Goal: Task Accomplishment & Management: Manage account settings

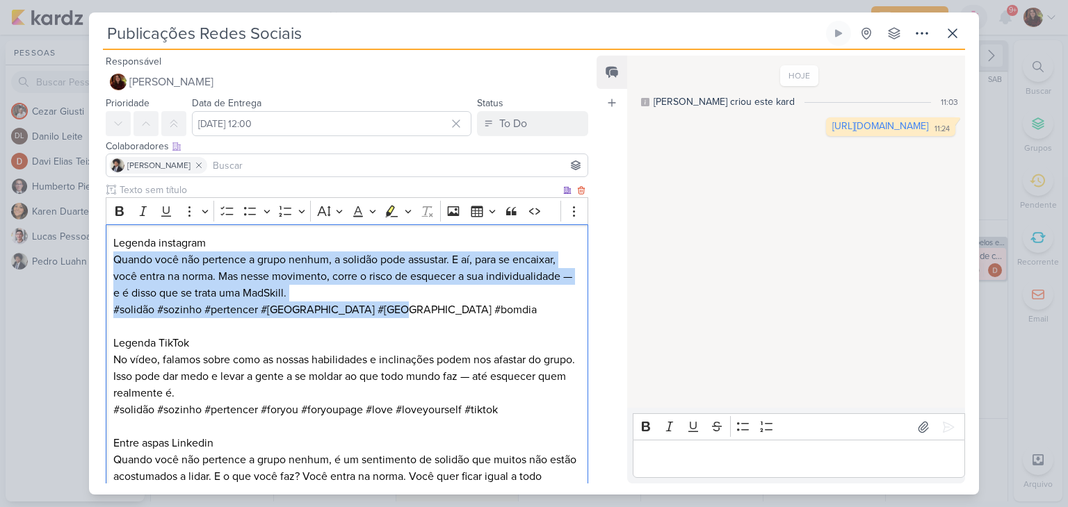
scroll to position [125, 0]
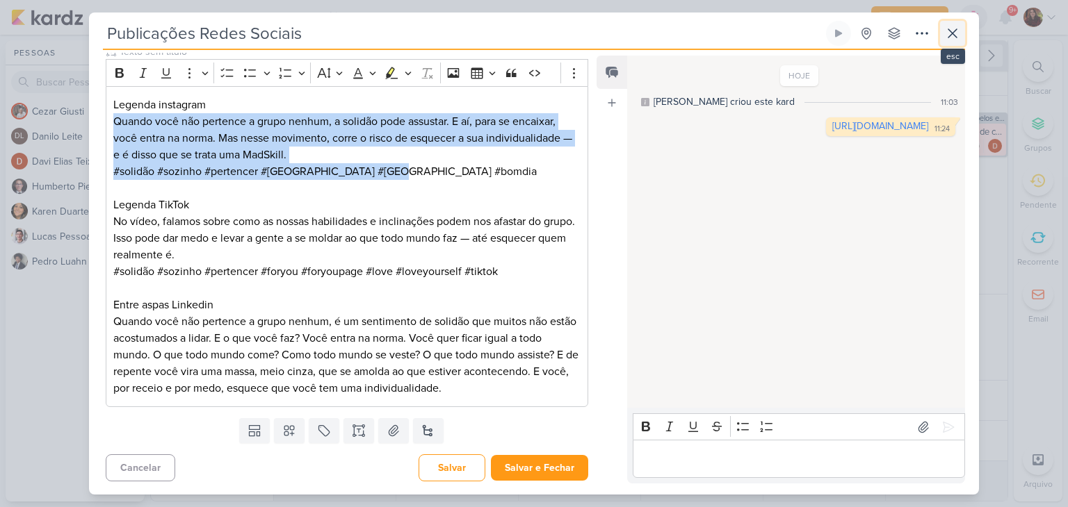
click at [956, 37] on icon at bounding box center [952, 33] width 8 height 8
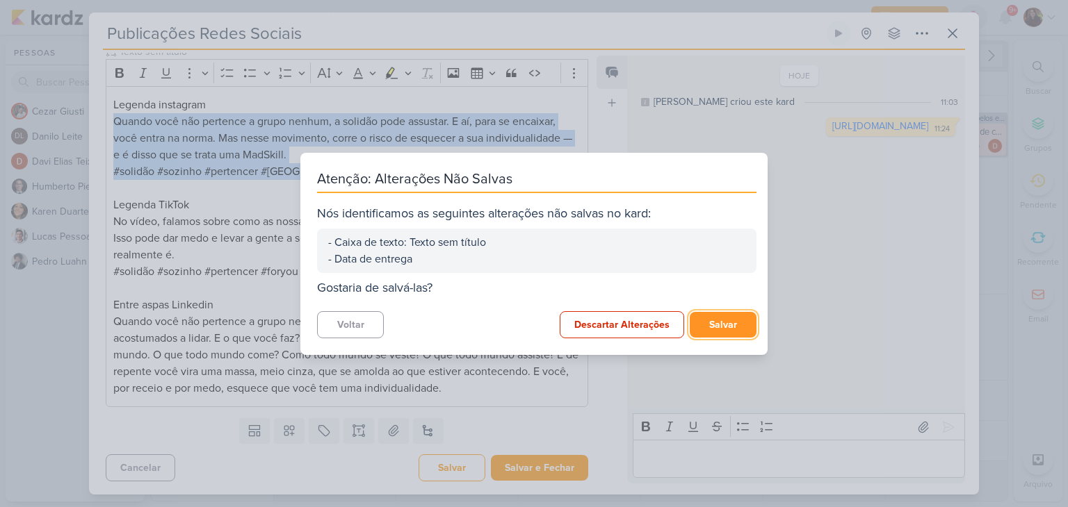
click at [712, 322] on button "Salvar" at bounding box center [723, 325] width 67 height 26
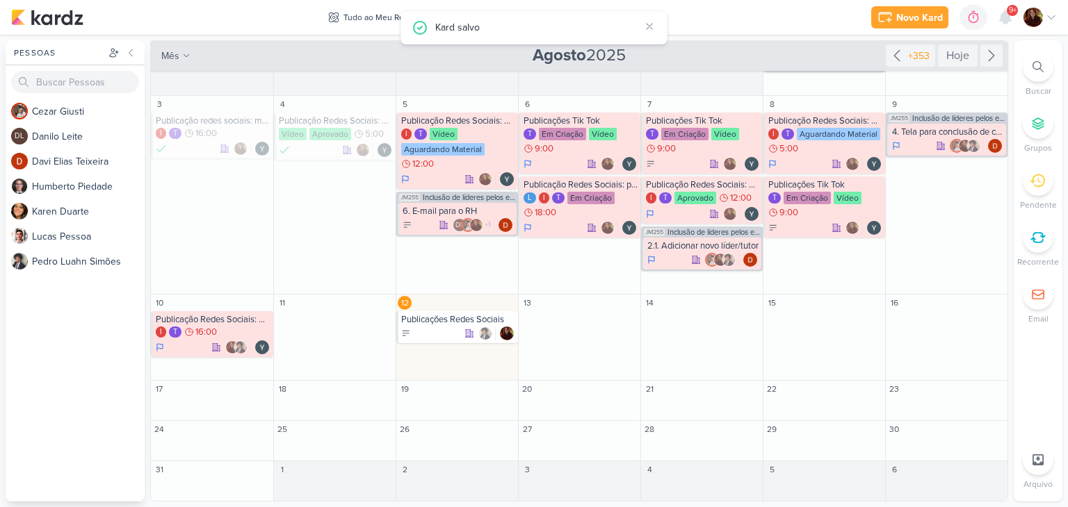
scroll to position [0, 0]
click at [453, 327] on div "12:00" at bounding box center [458, 333] width 114 height 13
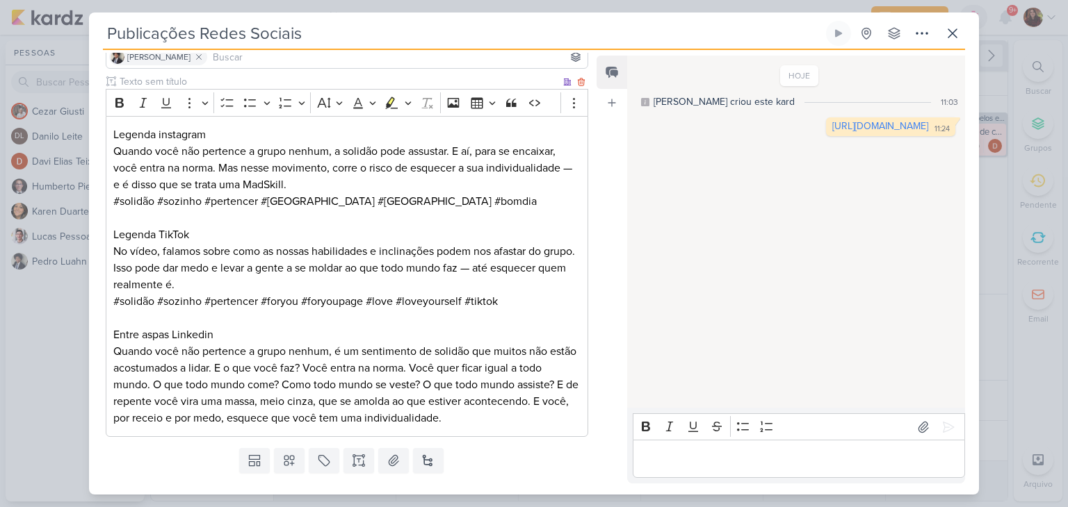
scroll to position [138, 0]
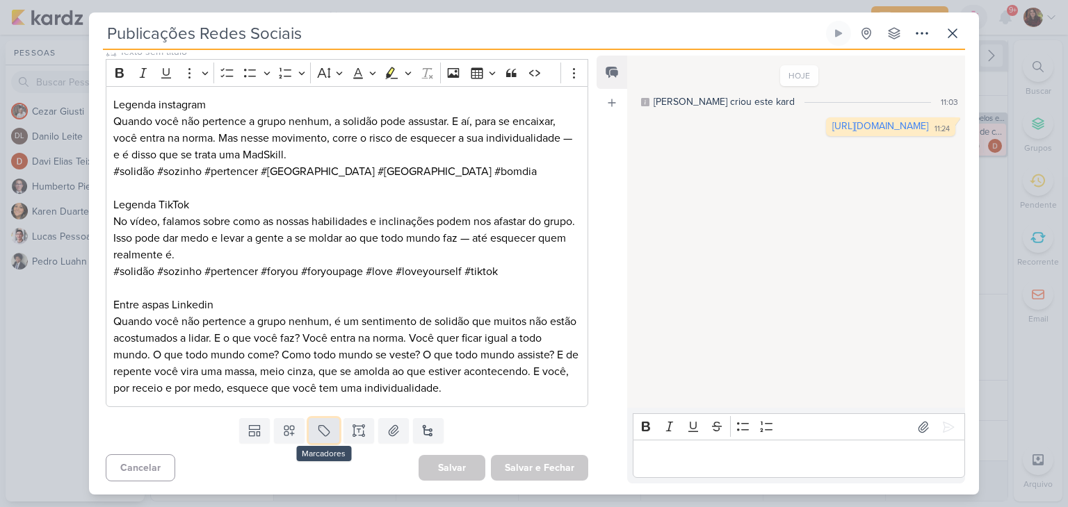
click at [327, 429] on icon at bounding box center [324, 431] width 14 height 14
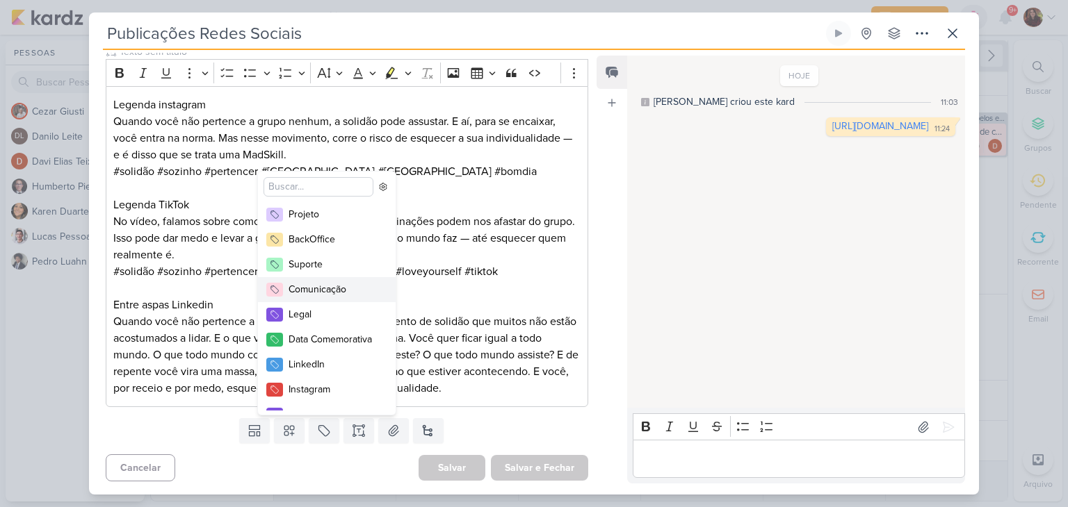
click at [345, 297] on button "Comunicação" at bounding box center [327, 289] width 138 height 25
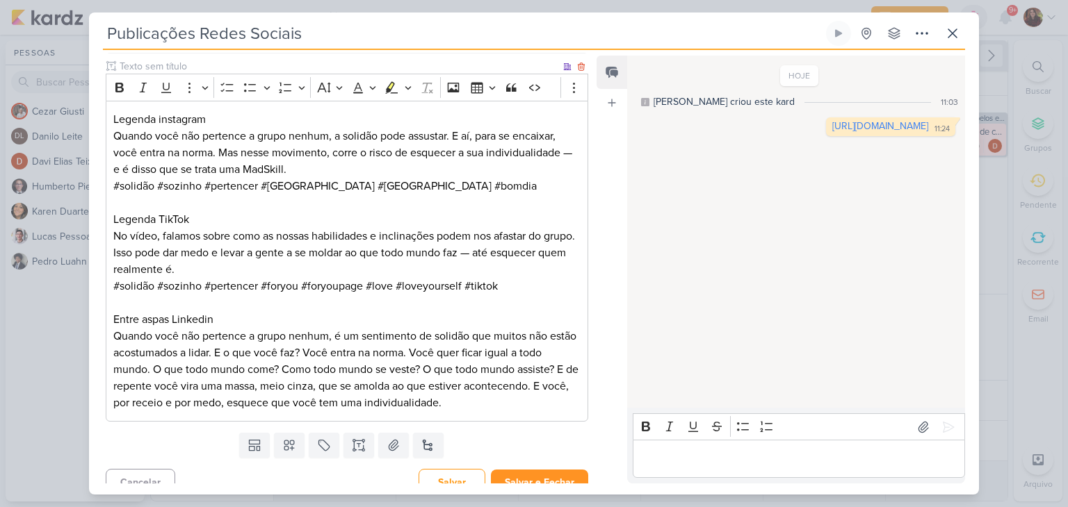
scroll to position [185, 0]
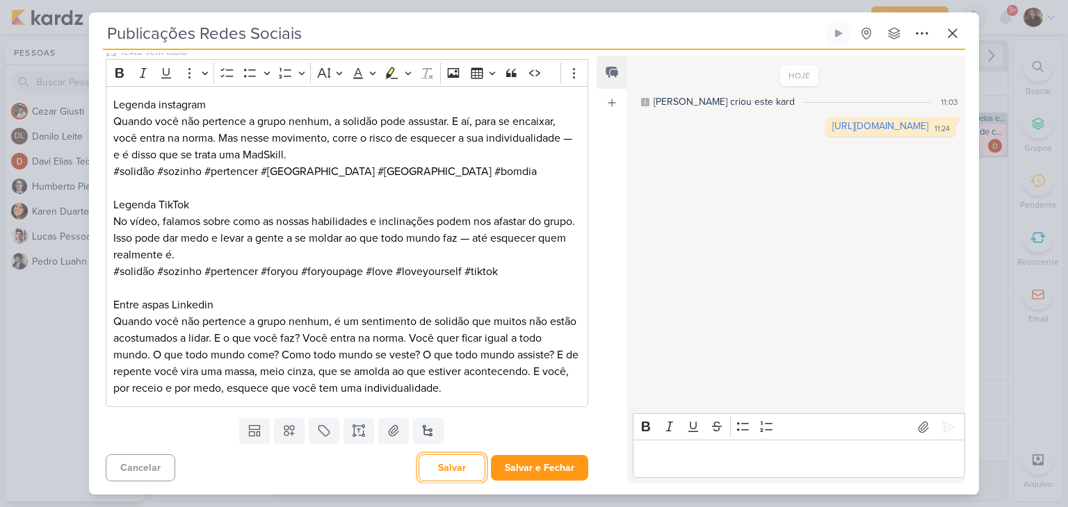
drag, startPoint x: 457, startPoint y: 468, endPoint x: 568, endPoint y: 359, distance: 155.3
click at [460, 463] on button "Salvar" at bounding box center [451, 468] width 67 height 27
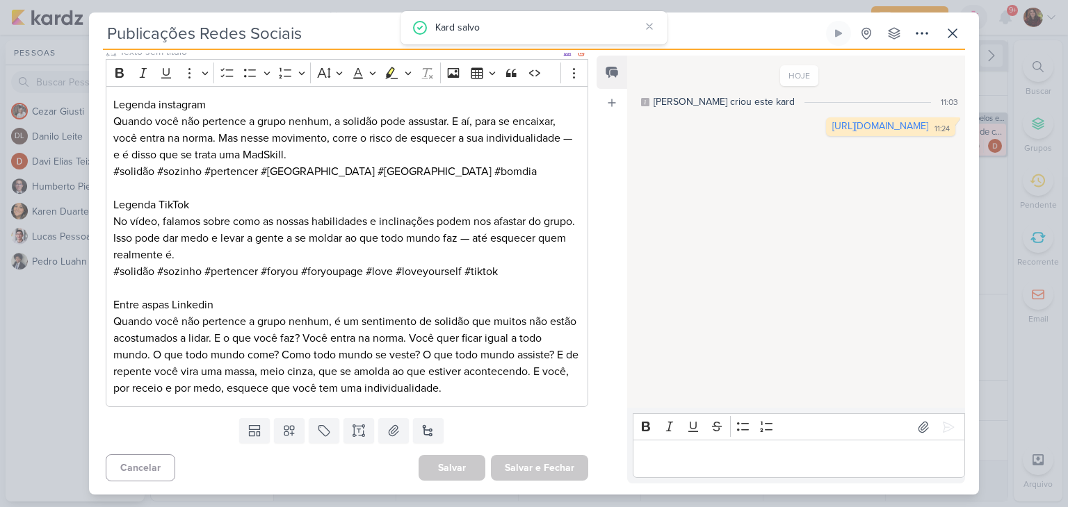
drag, startPoint x: 167, startPoint y: 29, endPoint x: 140, endPoint y: 105, distance: 80.5
click at [139, 108] on div "Publicações Redes Sociais Criado por mim nenhum grupo disponível" at bounding box center [534, 258] width 890 height 474
drag, startPoint x: 975, startPoint y: 76, endPoint x: 928, endPoint y: 143, distance: 81.9
click at [940, 204] on div "Responsável [PERSON_NAME] Nenhum contato encontrado create new contact Novo Con…" at bounding box center [534, 272] width 890 height 445
click at [957, 28] on icon at bounding box center [952, 33] width 17 height 17
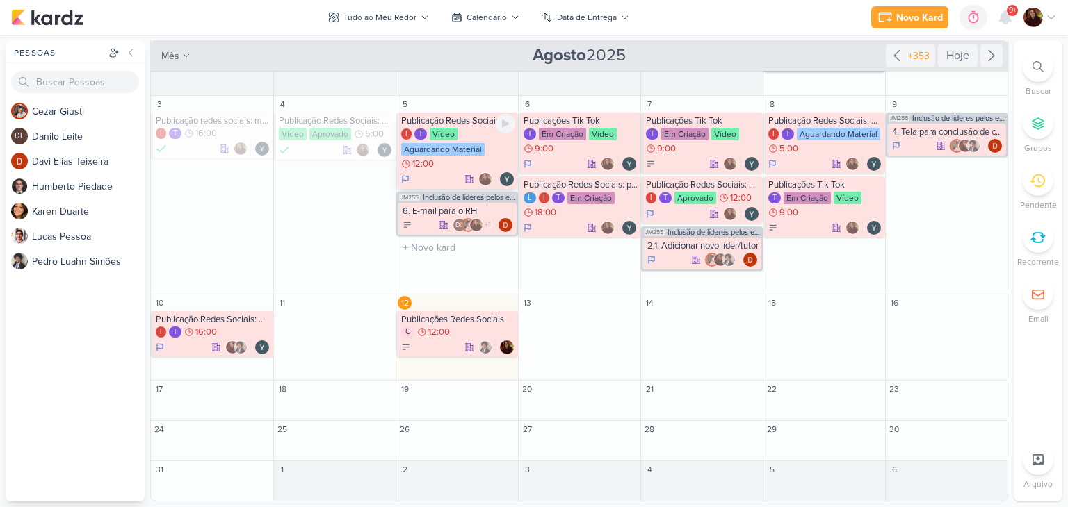
click at [498, 147] on div "I T Vídeo Aguardando Material 12:00" at bounding box center [458, 149] width 114 height 43
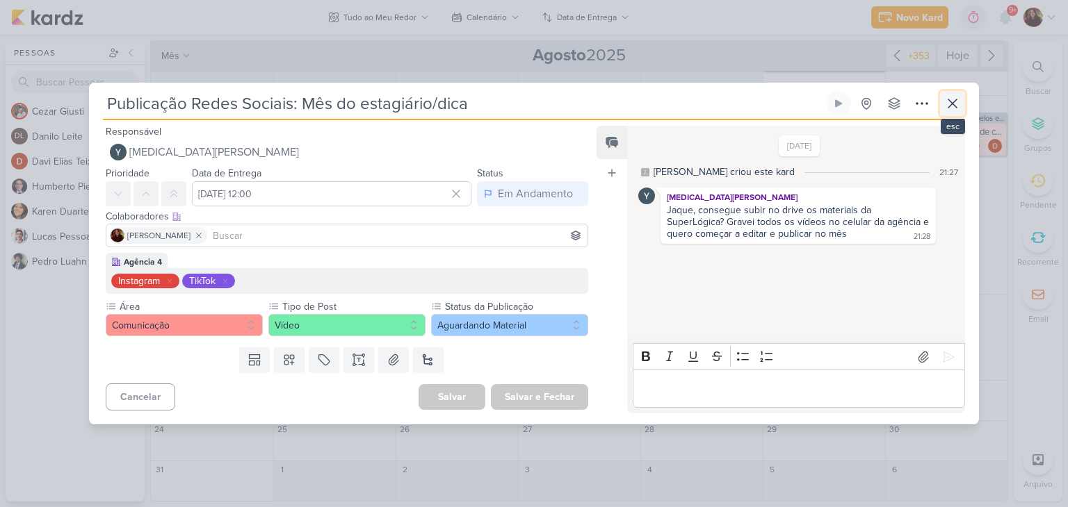
click at [955, 95] on icon at bounding box center [952, 103] width 17 height 17
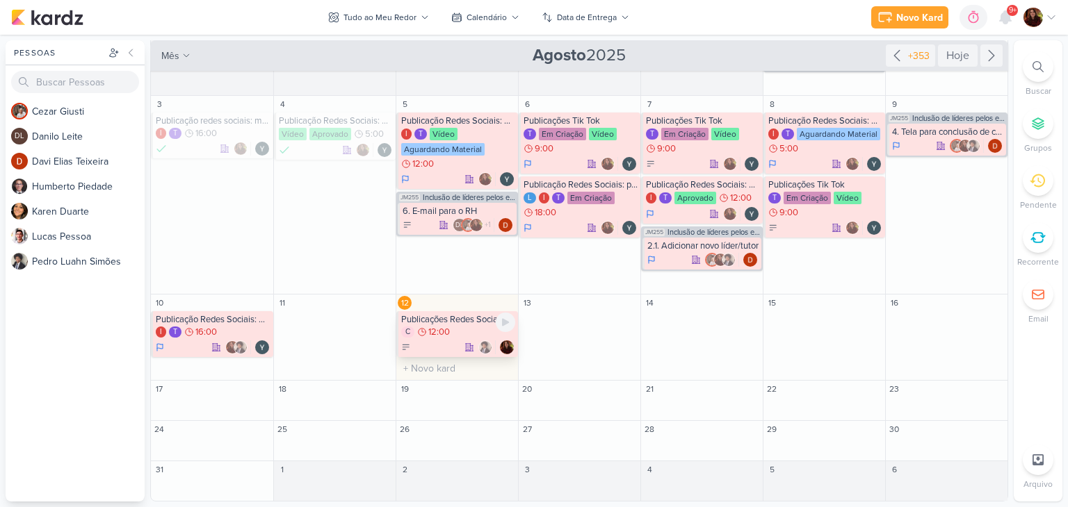
click at [466, 323] on div "Publicações Redes Sociais" at bounding box center [458, 319] width 114 height 11
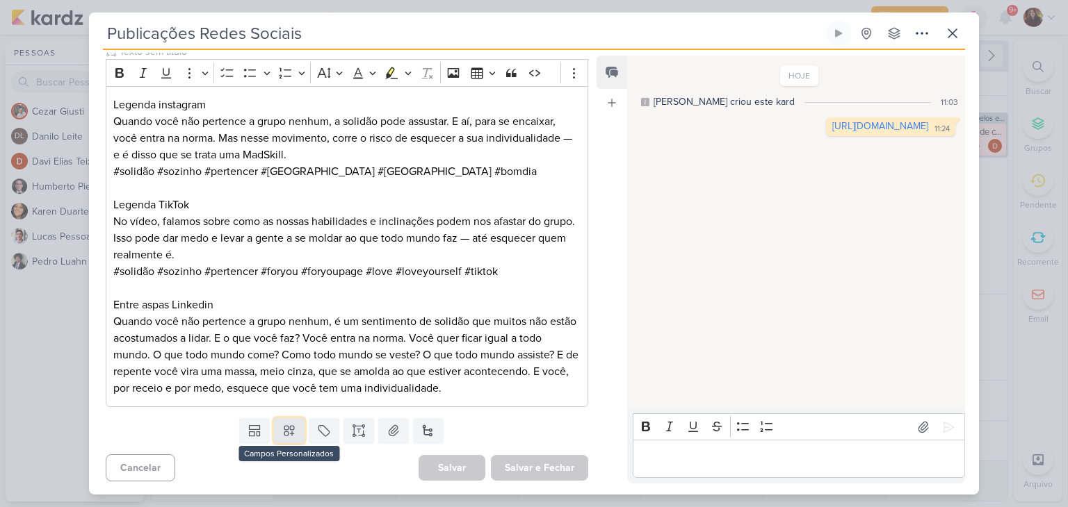
click at [300, 427] on button at bounding box center [289, 430] width 31 height 25
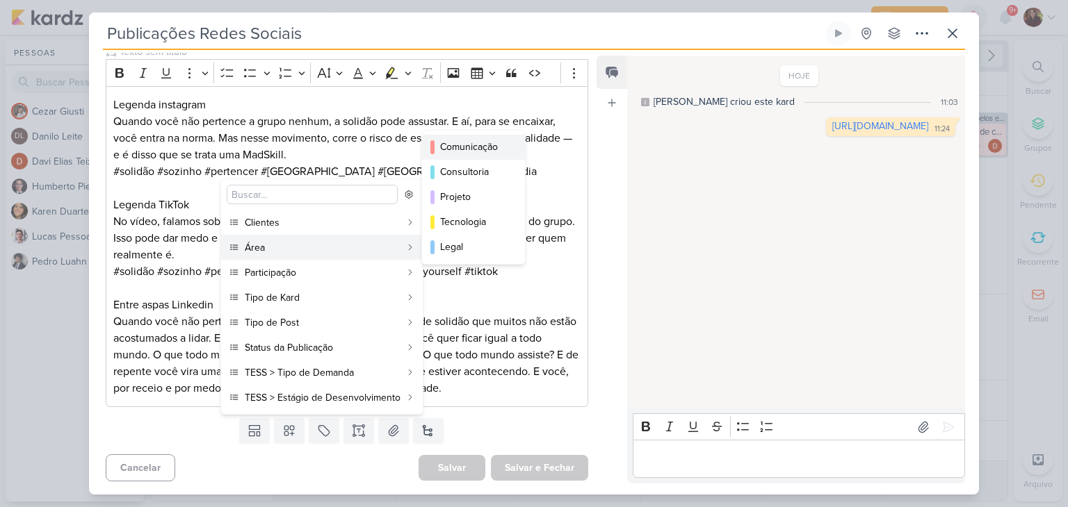
click at [489, 154] on div "Comunicação" at bounding box center [474, 147] width 68 height 15
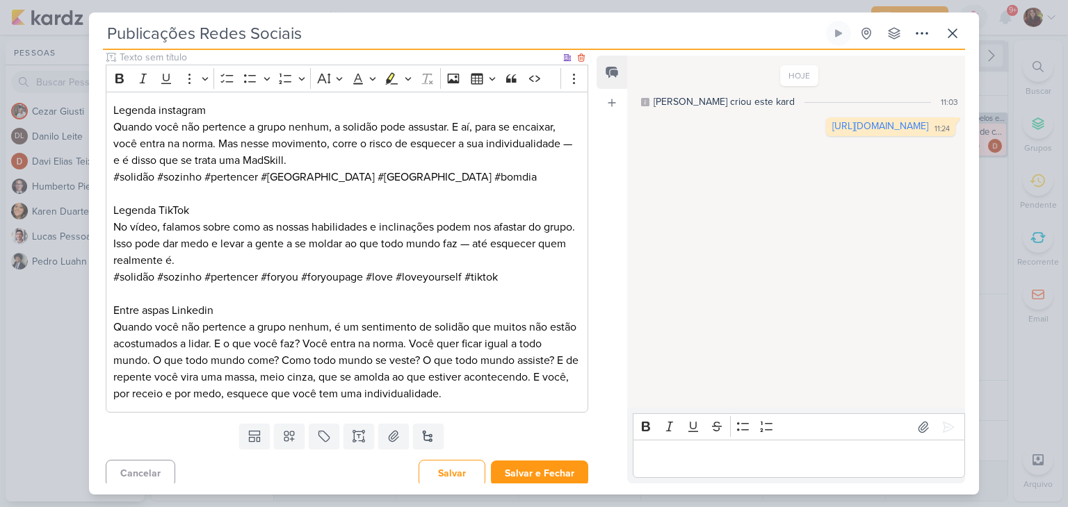
scroll to position [227, 0]
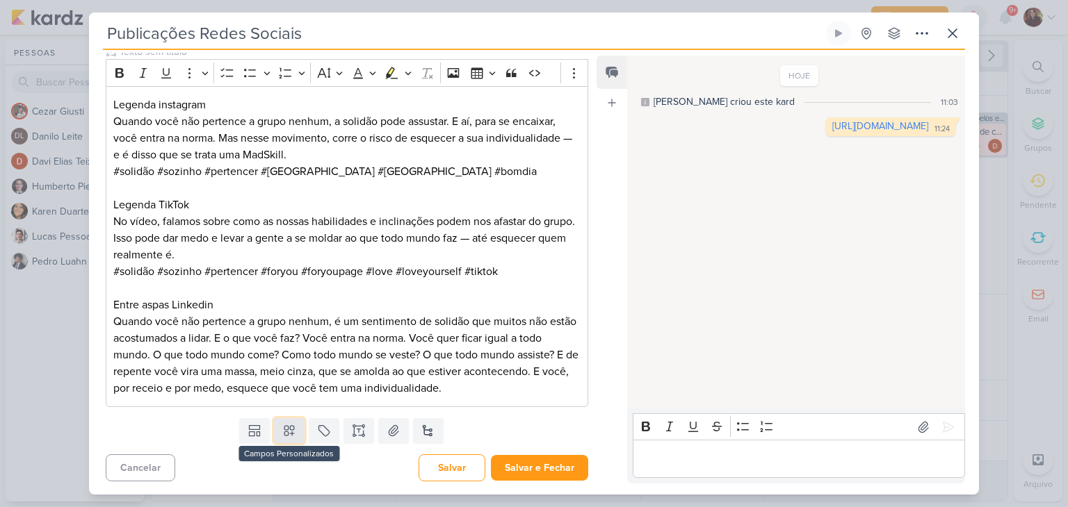
click at [284, 429] on icon at bounding box center [289, 432] width 10 height 10
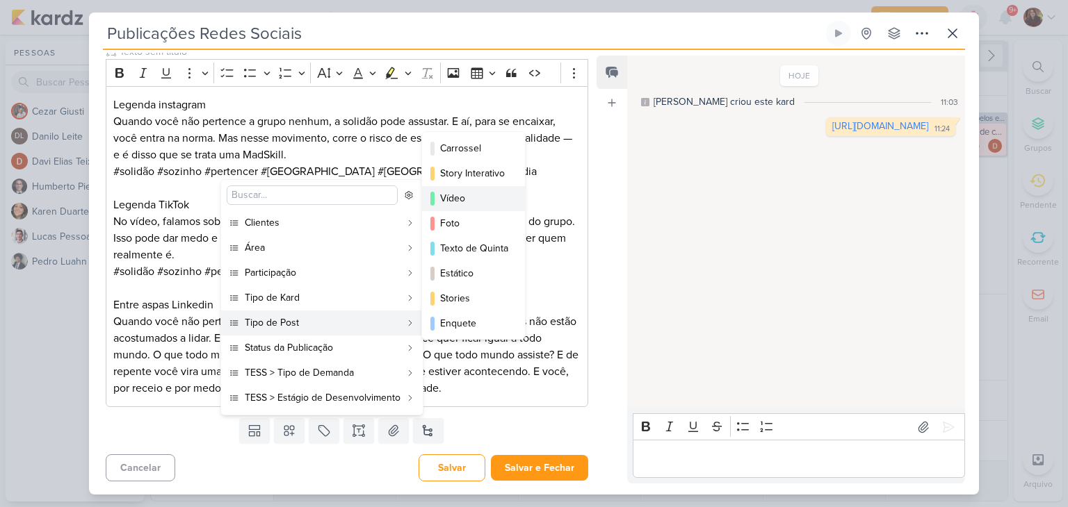
click at [478, 199] on div "Vídeo" at bounding box center [474, 198] width 68 height 15
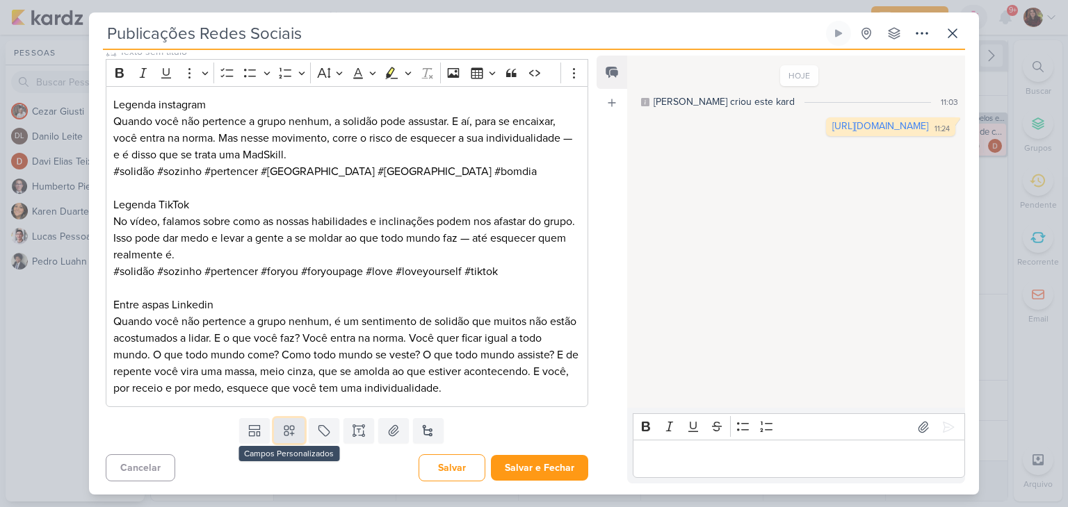
click at [289, 437] on icon at bounding box center [289, 431] width 14 height 14
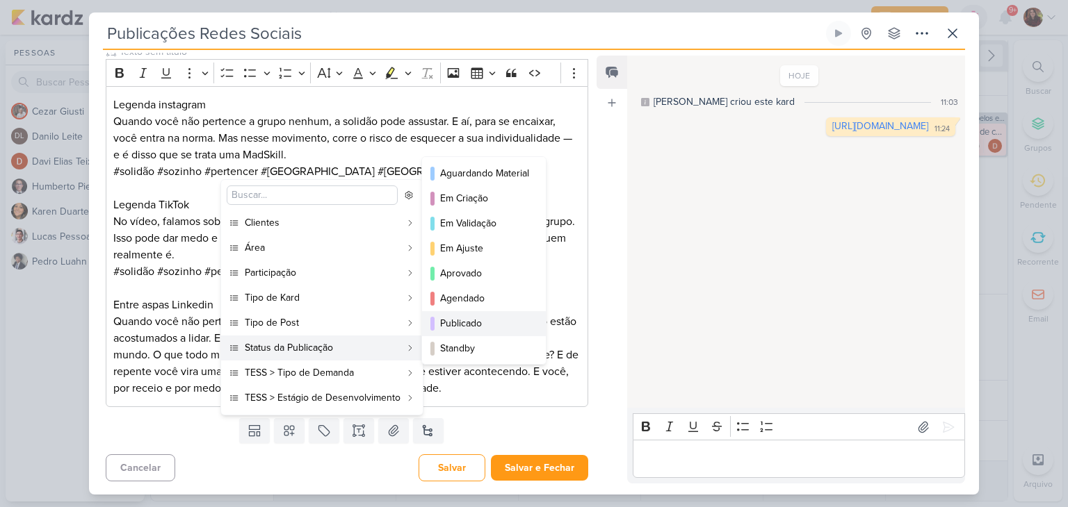
click at [487, 314] on button "Publicado" at bounding box center [484, 323] width 124 height 25
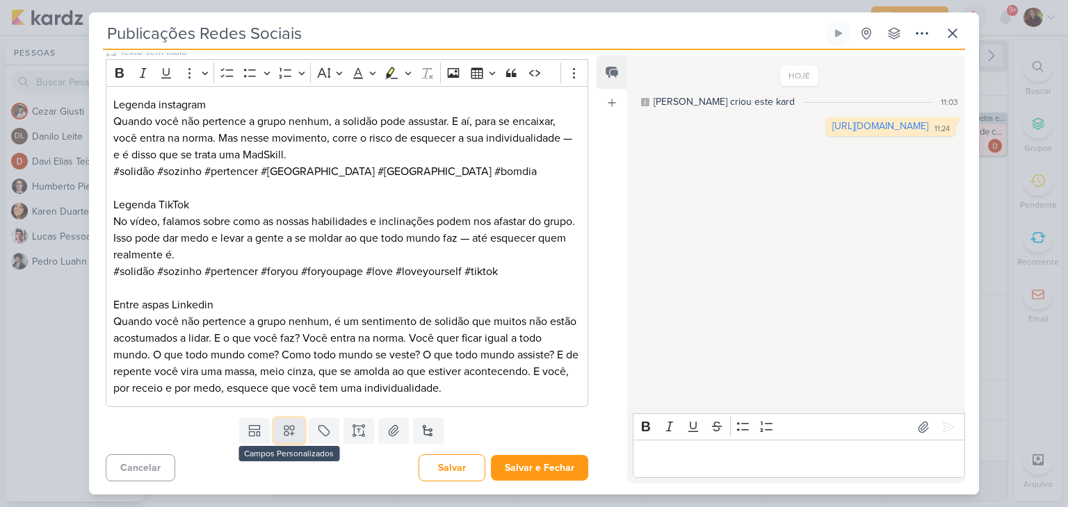
click at [285, 430] on icon at bounding box center [289, 431] width 14 height 14
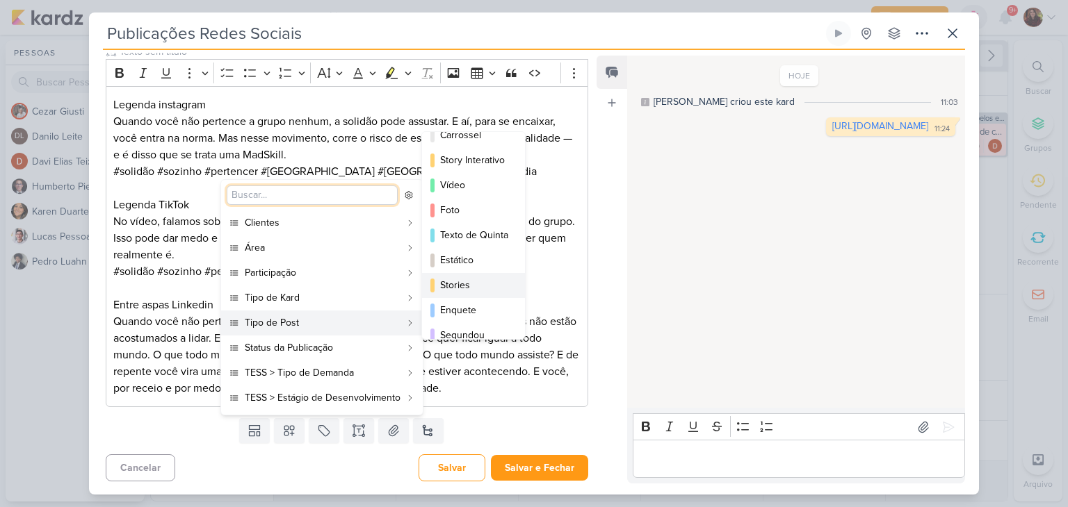
scroll to position [26, 0]
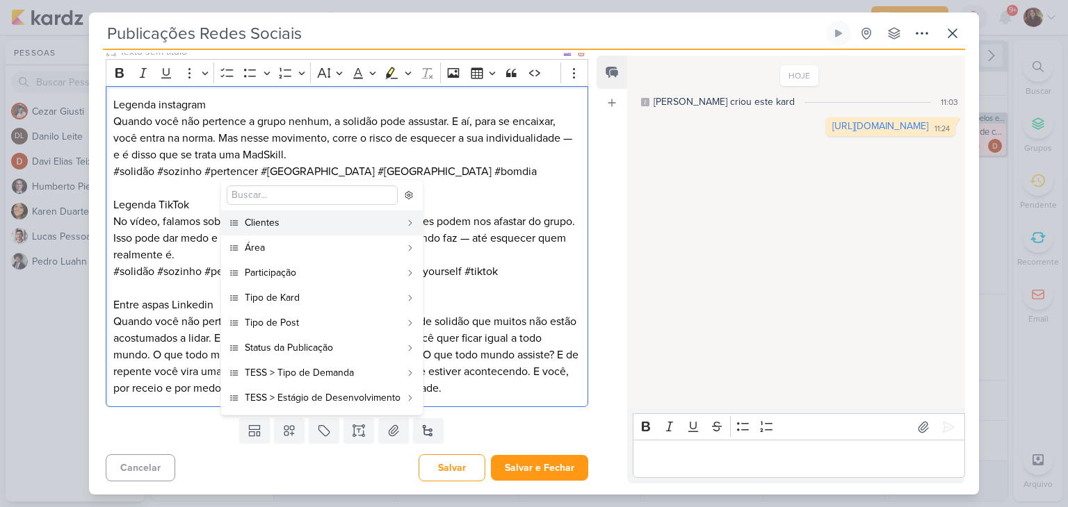
click at [339, 137] on p "Quando você não pertence a grupo nenhum, a solidão pode assustar. E aí, para se…" at bounding box center [346, 138] width 467 height 50
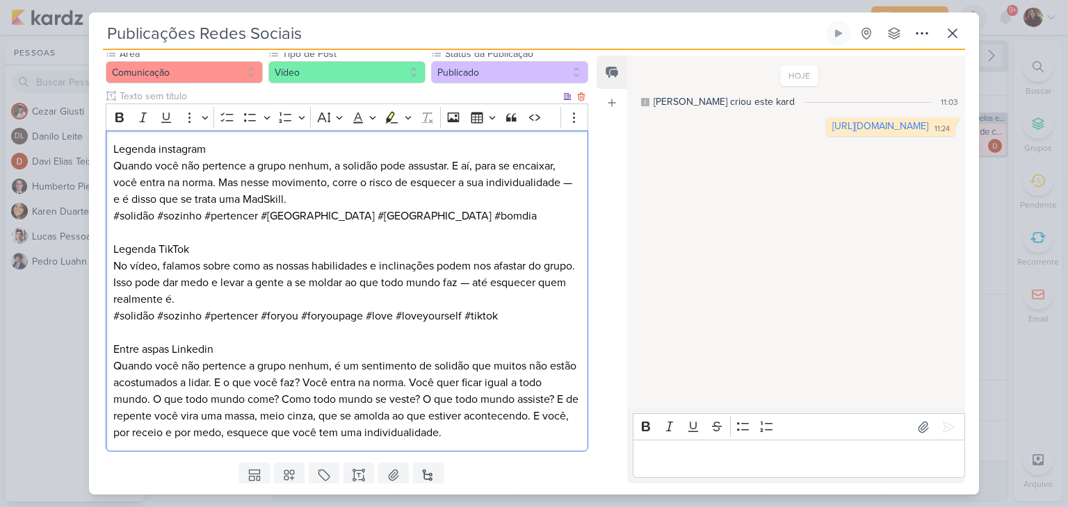
scroll to position [227, 0]
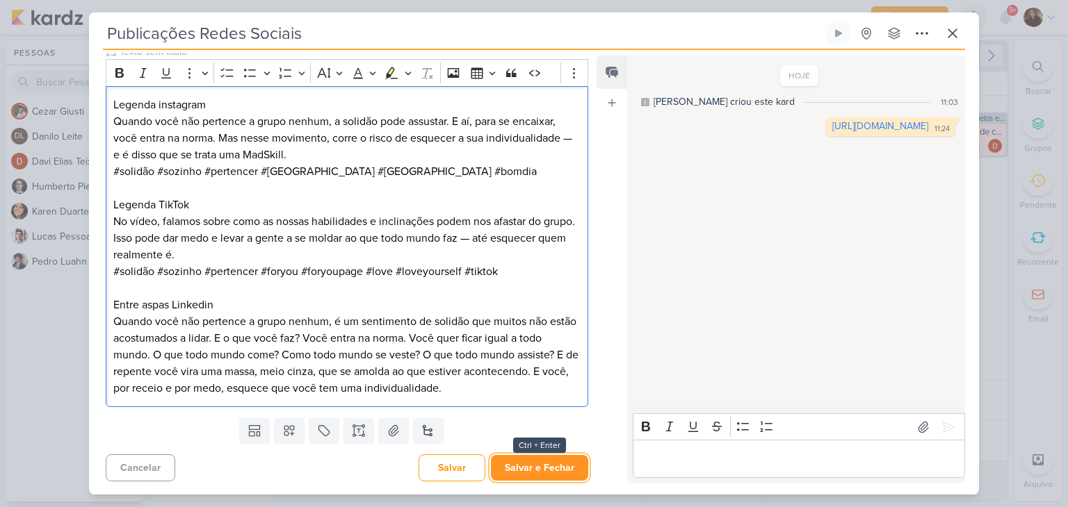
click at [544, 466] on button "Salvar e Fechar" at bounding box center [539, 468] width 97 height 26
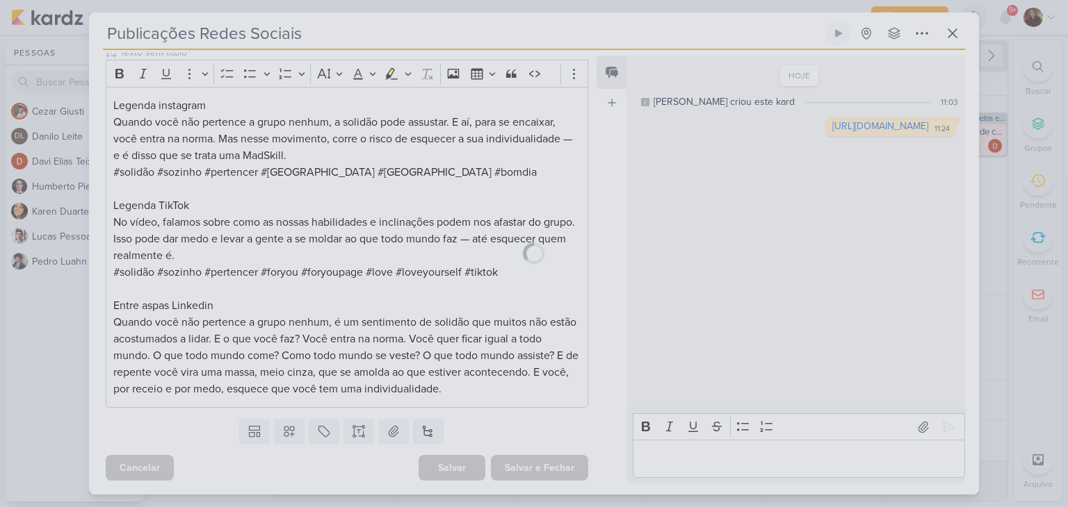
scroll to position [226, 0]
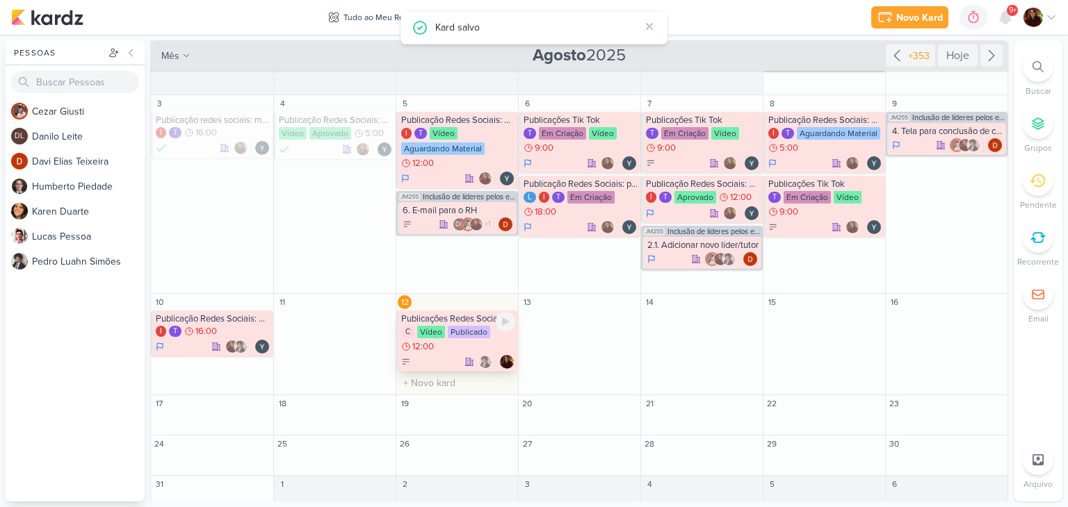
click at [455, 320] on div "Publicações Redes Sociais" at bounding box center [458, 318] width 114 height 11
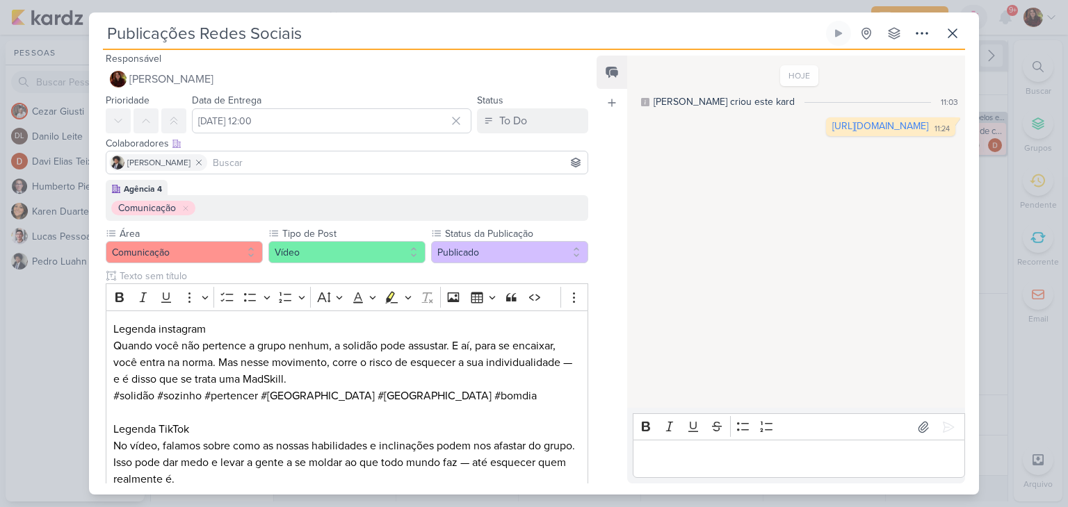
scroll to position [0, 0]
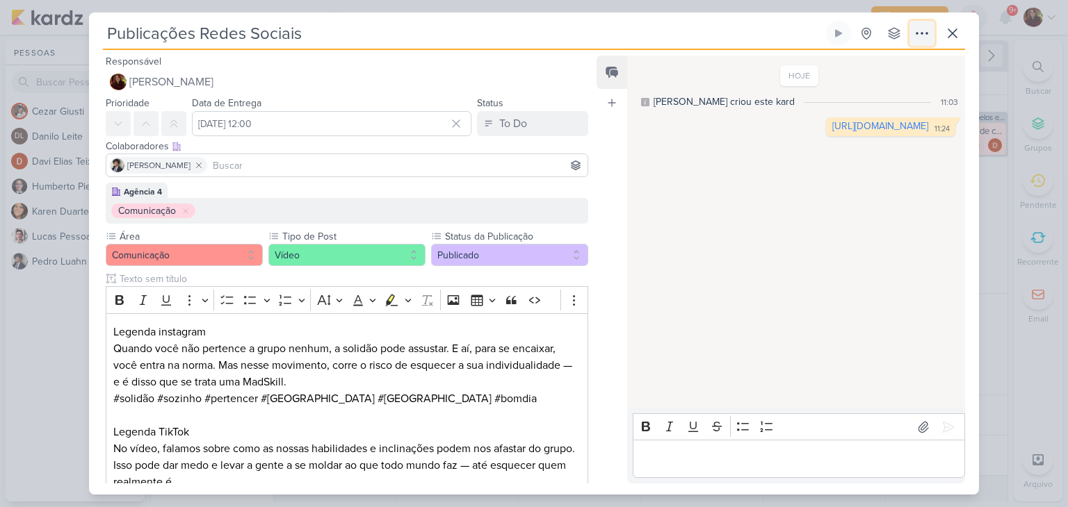
click at [918, 31] on icon at bounding box center [921, 33] width 17 height 17
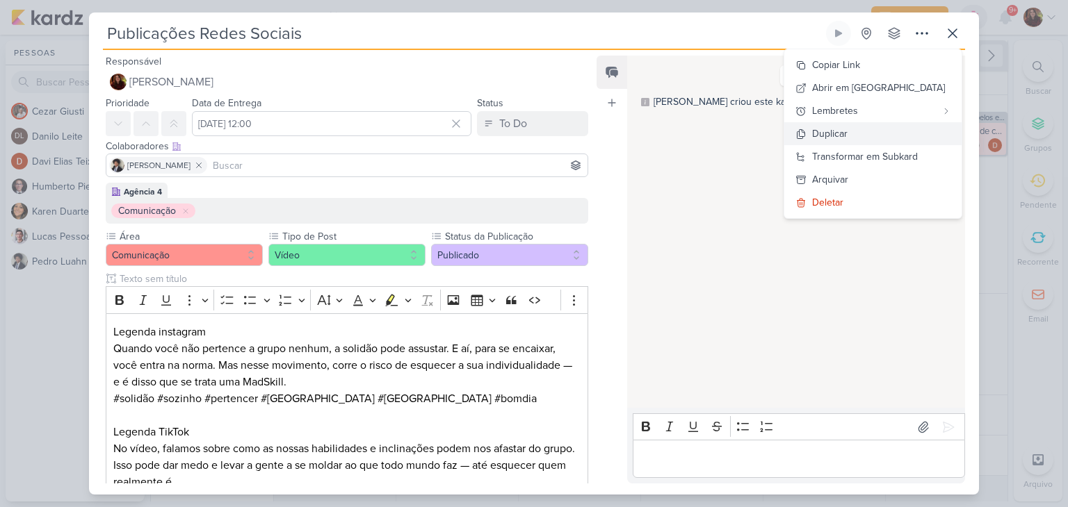
click at [893, 126] on button "Duplicar" at bounding box center [872, 133] width 177 height 23
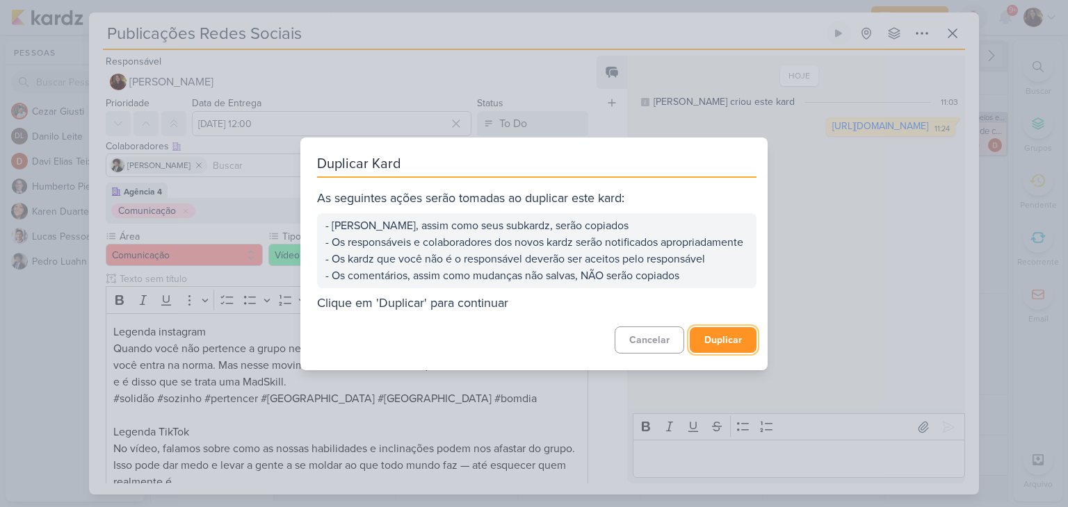
click at [713, 342] on button "Duplicar" at bounding box center [723, 340] width 67 height 26
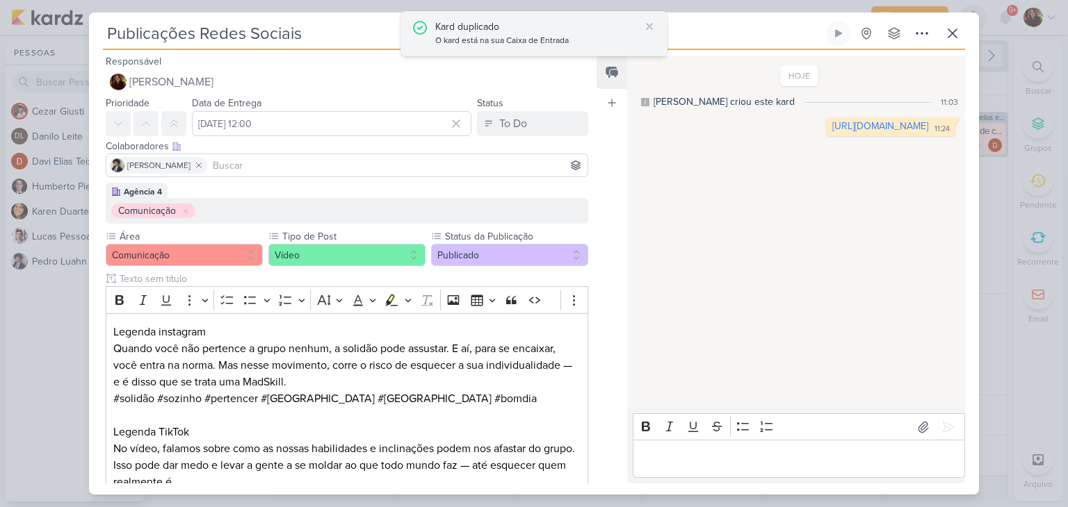
click at [560, 28] on div "Kard duplicado" at bounding box center [537, 26] width 204 height 15
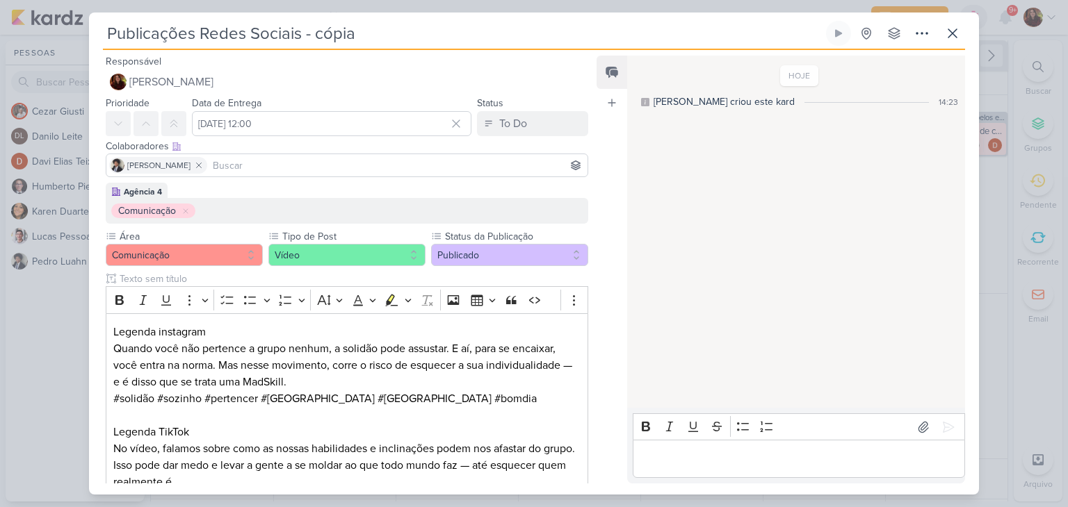
drag, startPoint x: 302, startPoint y: 35, endPoint x: 436, endPoint y: 6, distance: 136.5
click at [436, 6] on div "Publicações Redes Sociais - cópia Criado por mim" at bounding box center [534, 253] width 1068 height 507
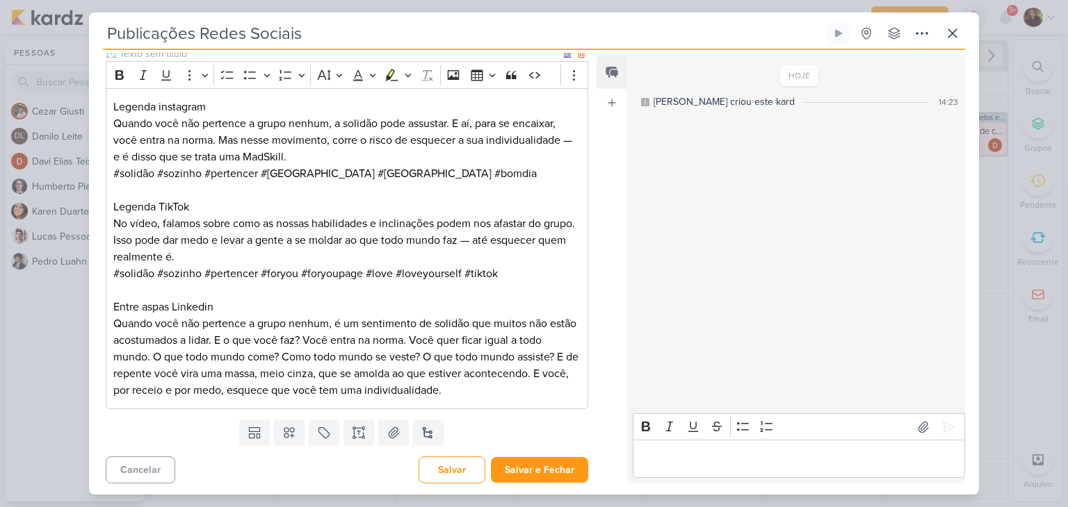
scroll to position [227, 0]
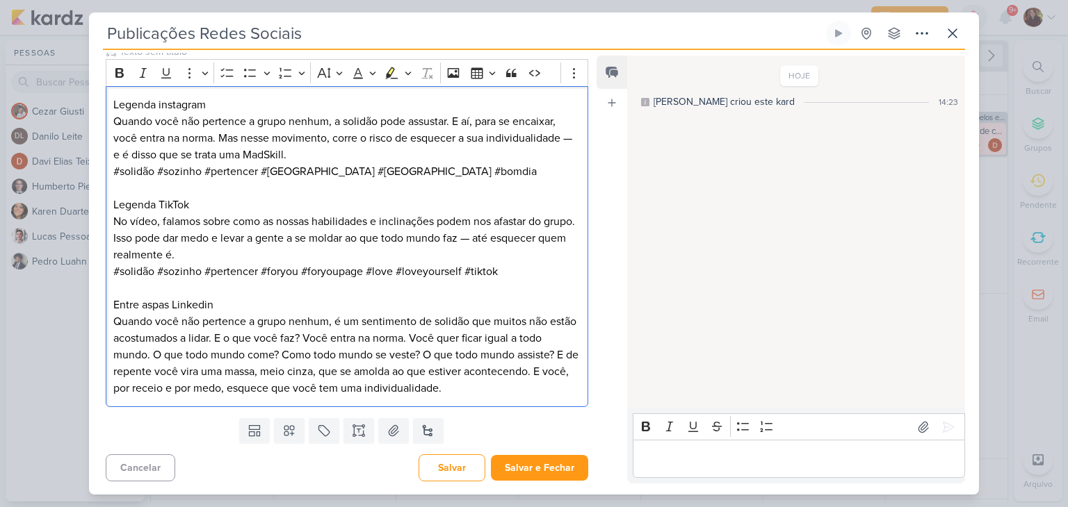
drag, startPoint x: 474, startPoint y: 393, endPoint x: 103, endPoint y: 323, distance: 377.6
click at [106, 321] on div "Legenda instagram Quando você não pertence a grupo nenhum, a solidão pode assus…" at bounding box center [347, 247] width 482 height 322
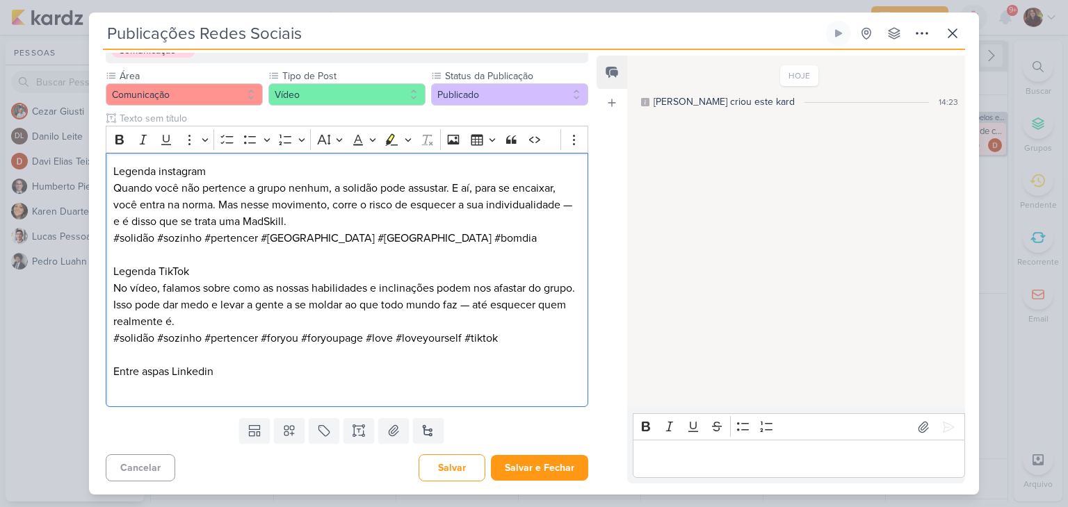
drag, startPoint x: 508, startPoint y: 341, endPoint x: 103, endPoint y: 295, distance: 407.8
click at [103, 295] on div "Agência 4 Comunicação Área Comunicação" at bounding box center [341, 217] width 505 height 391
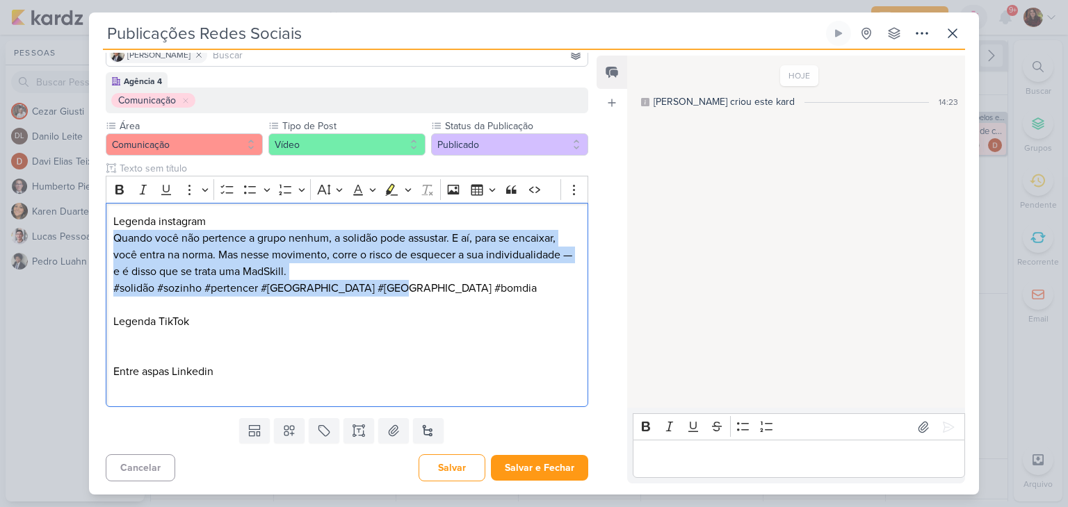
drag, startPoint x: 391, startPoint y: 287, endPoint x: 97, endPoint y: 243, distance: 296.7
click at [97, 243] on div "Agência 4 Comunicação Área Comunicação" at bounding box center [341, 242] width 505 height 341
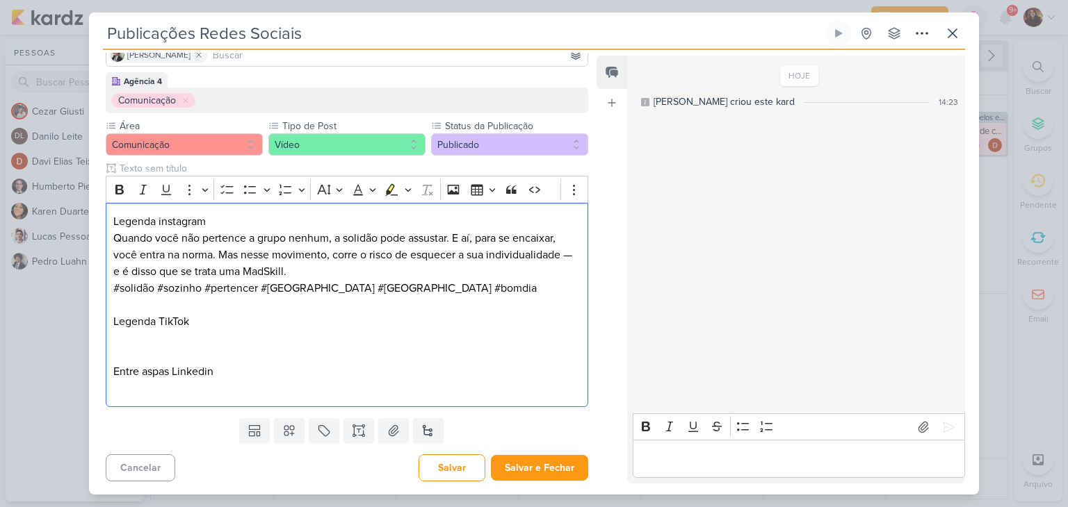
scroll to position [60, 0]
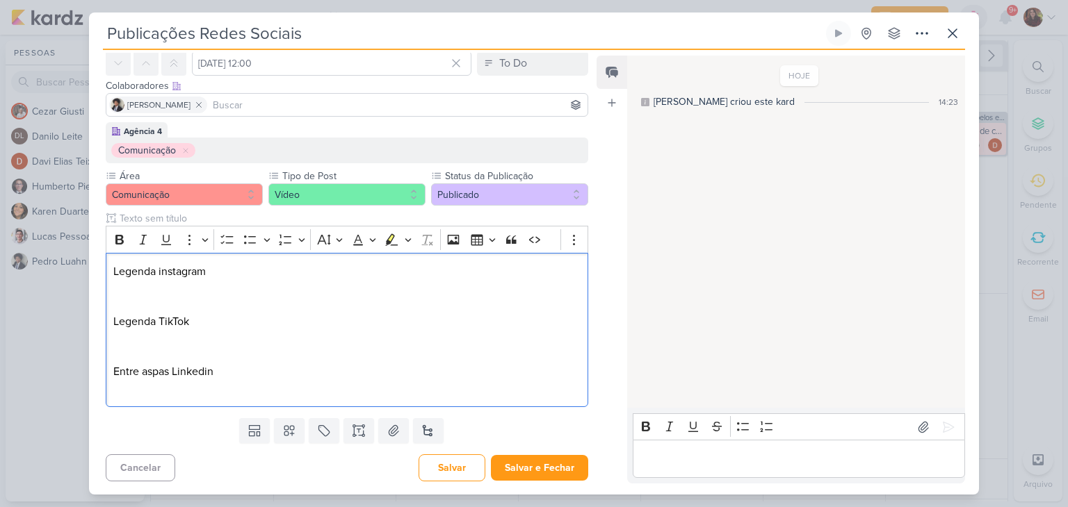
click at [682, 152] on div "HOJE [PERSON_NAME] criou este kard 14:23" at bounding box center [795, 232] width 336 height 351
click at [710, 459] on p "Editor editing area: main" at bounding box center [798, 459] width 318 height 17
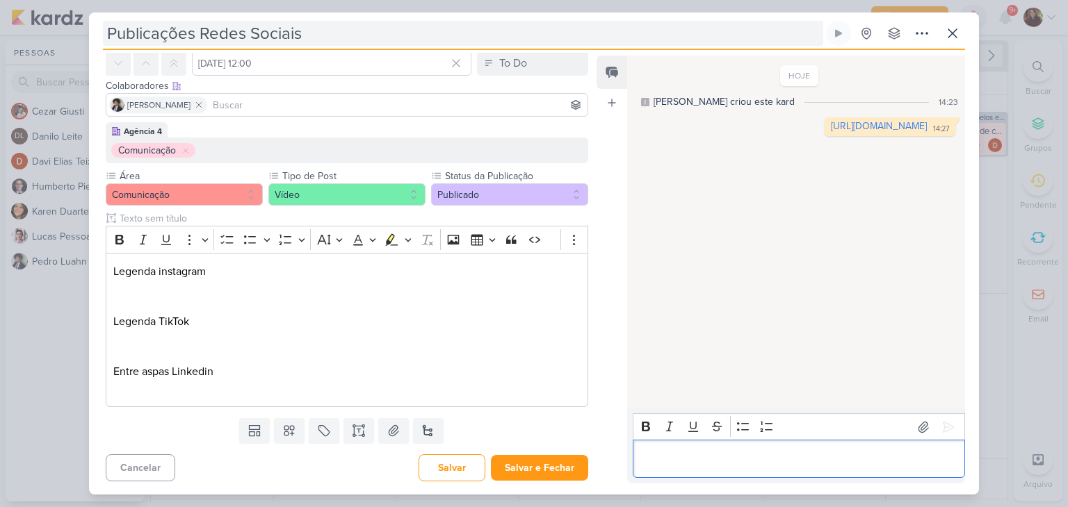
click at [446, 35] on input "Publicações Redes Sociais" at bounding box center [463, 33] width 720 height 25
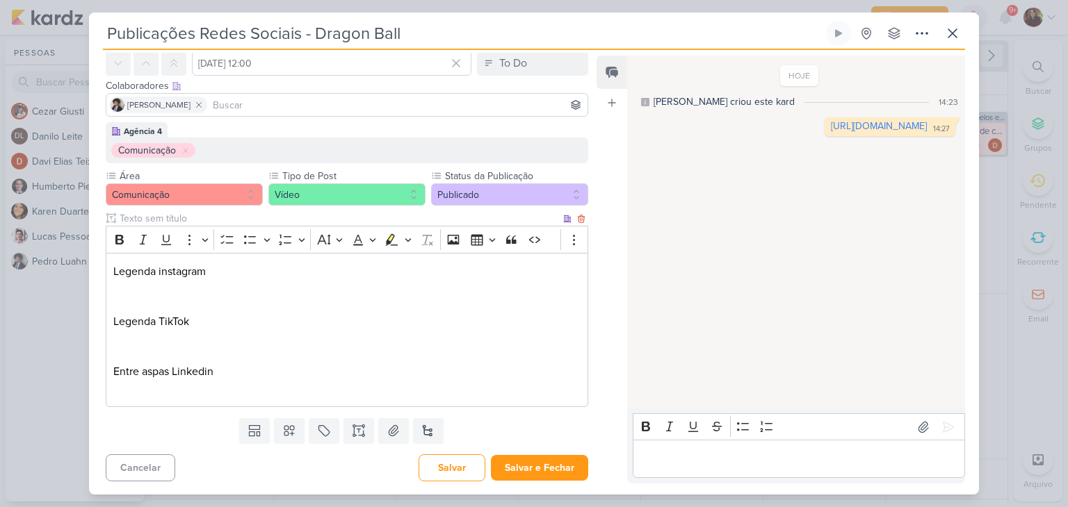
type input "Publicações Redes Sociais - Dragon Ball"
click at [323, 306] on p "Editor editing area: main" at bounding box center [346, 305] width 467 height 17
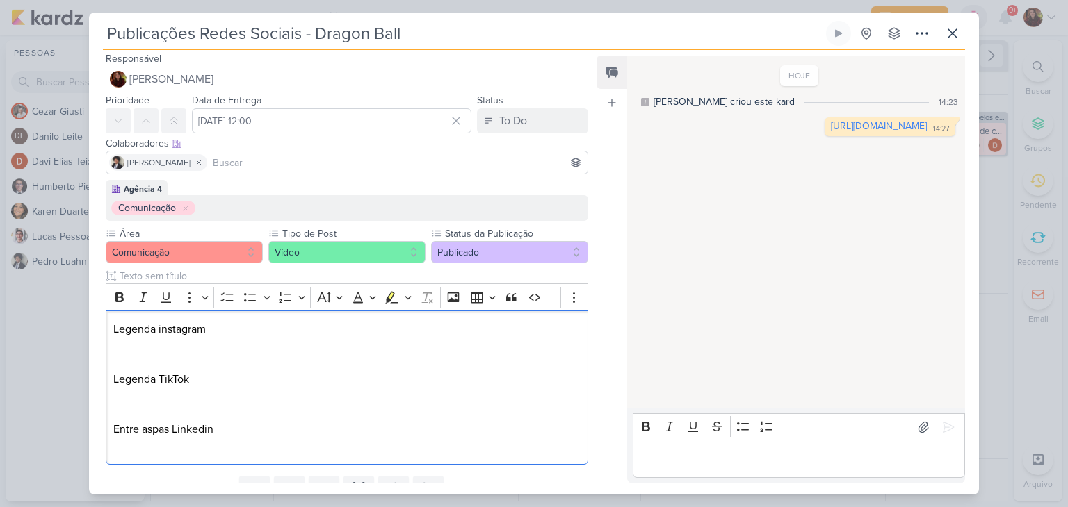
scroll to position [0, 0]
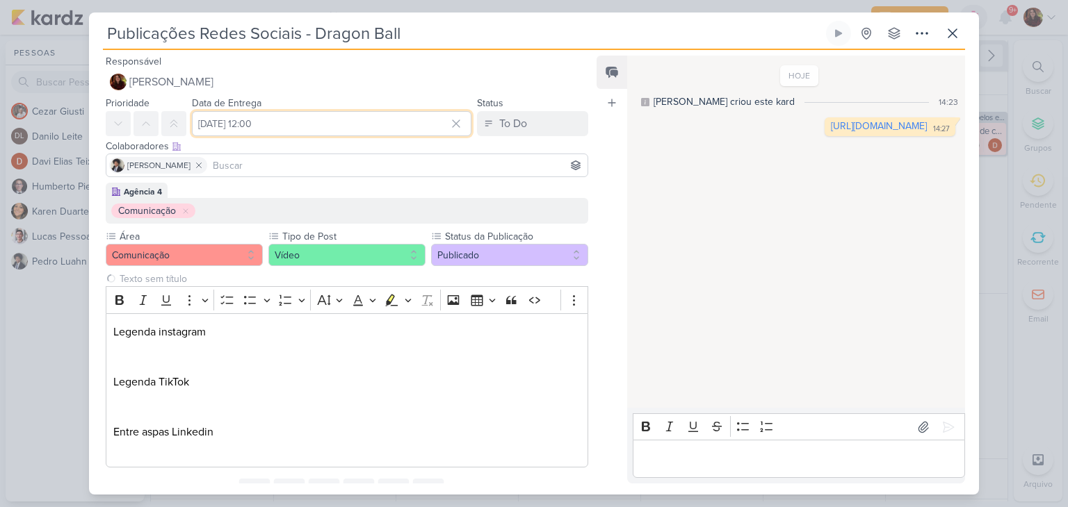
click at [317, 127] on input "[DATE] 12:00" at bounding box center [331, 123] width 279 height 25
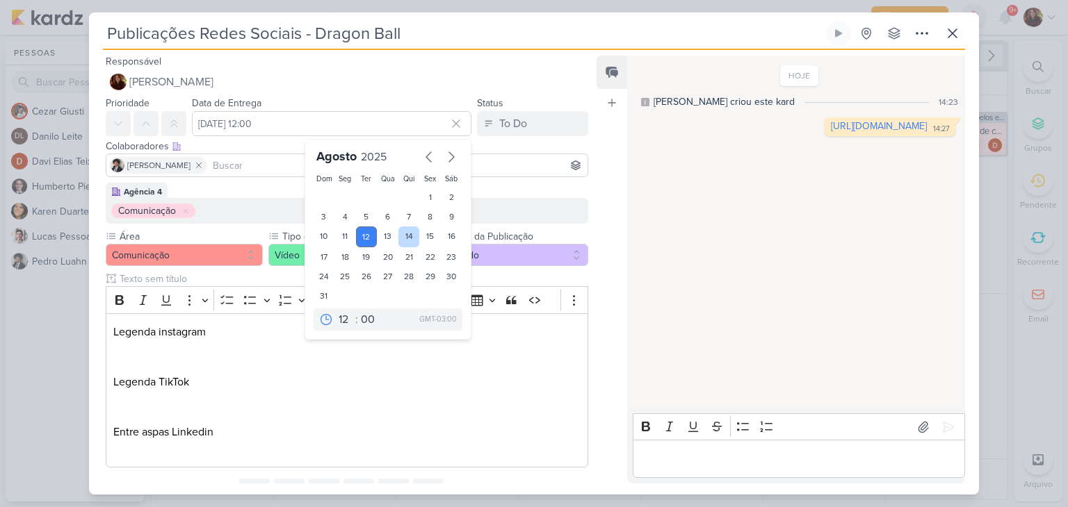
click at [408, 236] on div "14" at bounding box center [409, 237] width 22 height 21
type input "[DATE] 12:00"
click at [770, 259] on div "HOJE [PERSON_NAME] criou este kard 14:23 [URL][DOMAIN_NAME] 14:27 14:27" at bounding box center [795, 232] width 336 height 351
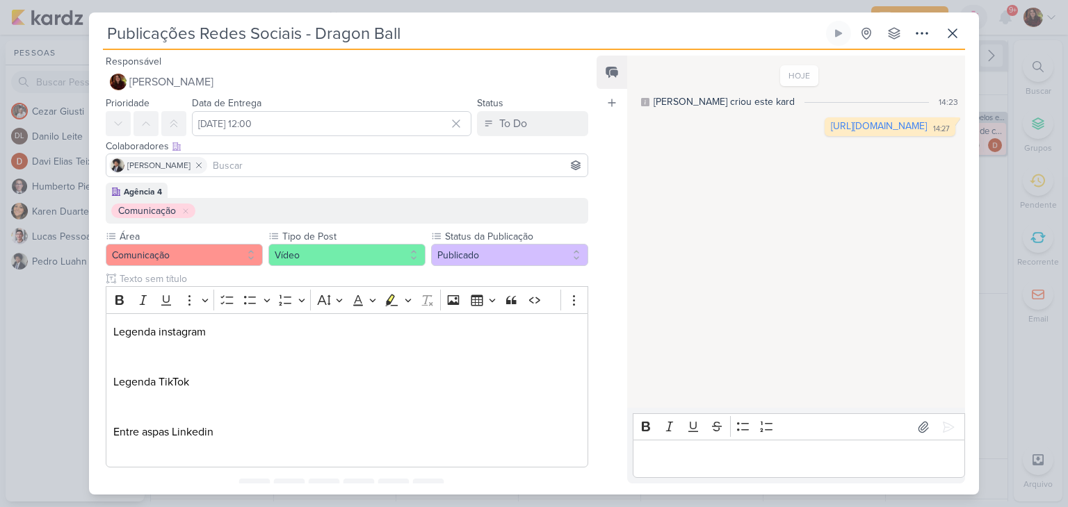
scroll to position [3, 0]
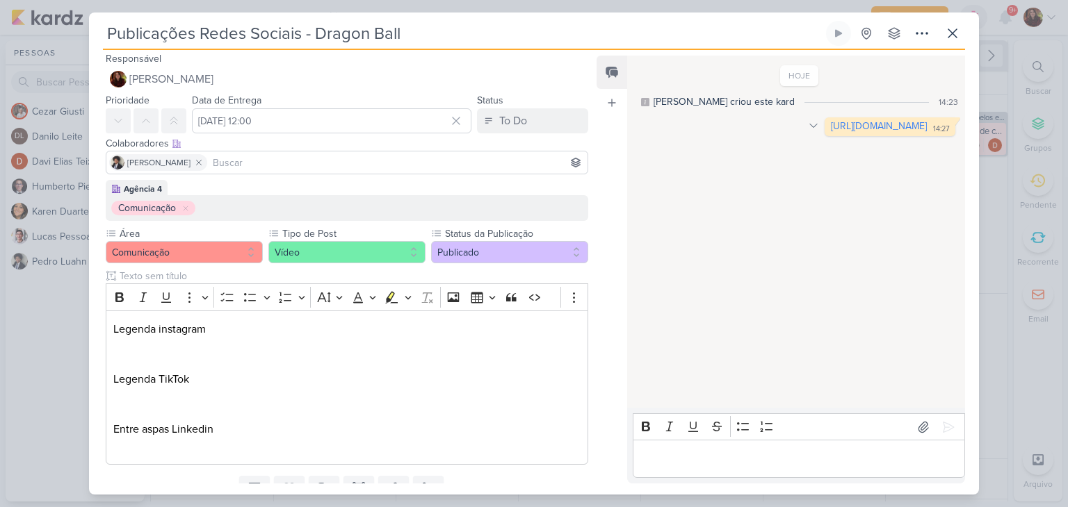
click at [808, 125] on icon at bounding box center [813, 125] width 11 height 11
click at [833, 148] on div "Deletar" at bounding box center [848, 150] width 31 height 15
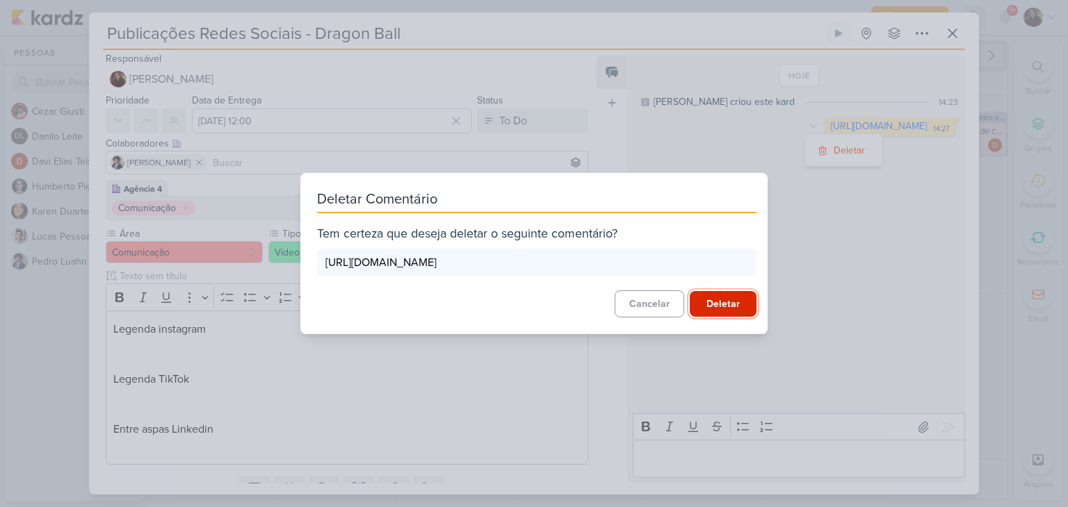
click at [719, 310] on button "Deletar" at bounding box center [723, 304] width 67 height 26
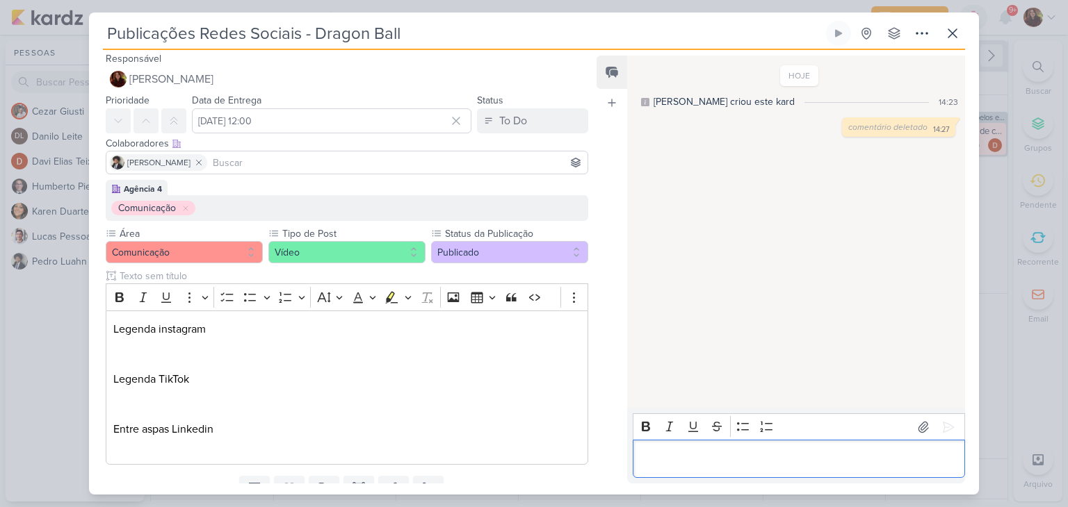
click at [715, 454] on p "Editor editing area: main" at bounding box center [798, 459] width 318 height 17
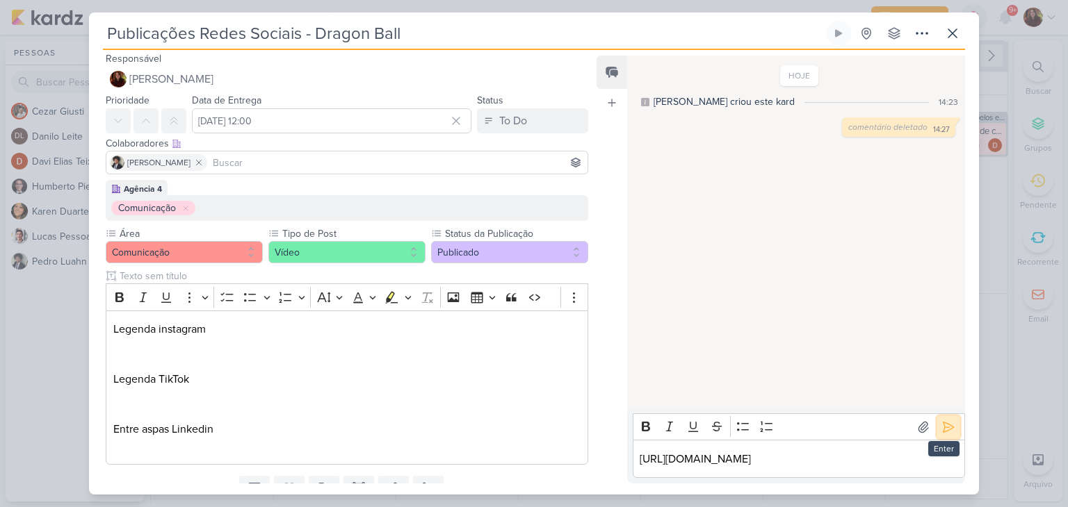
drag, startPoint x: 951, startPoint y: 405, endPoint x: 936, endPoint y: 416, distance: 18.8
click at [951, 416] on button at bounding box center [948, 427] width 22 height 22
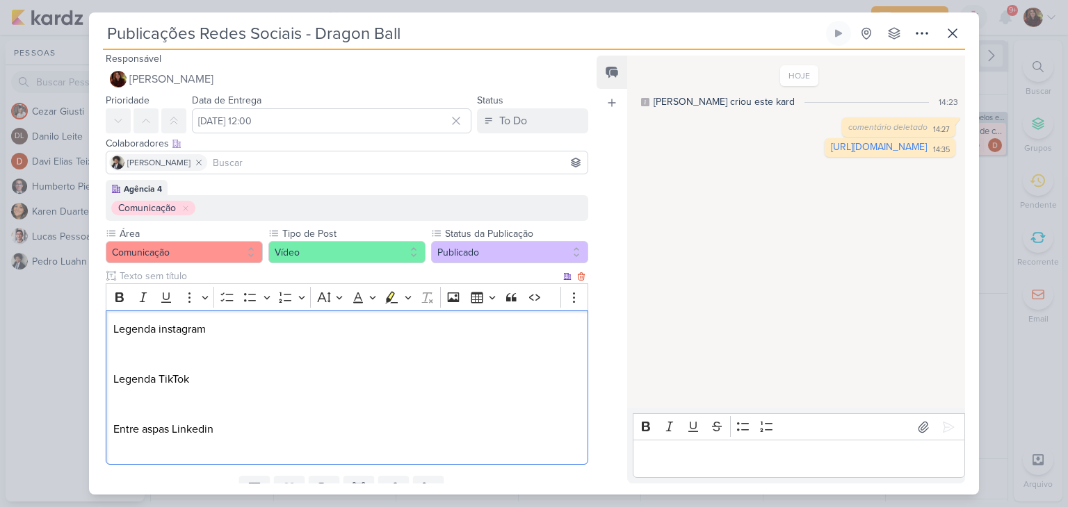
click at [120, 396] on p "Editor editing area: main" at bounding box center [346, 396] width 467 height 17
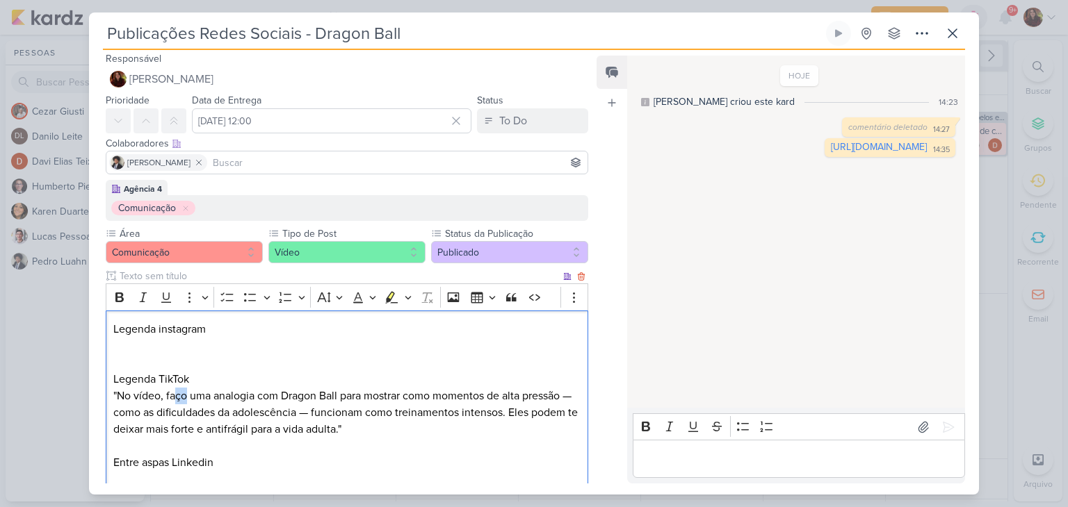
drag, startPoint x: 188, startPoint y: 396, endPoint x: 176, endPoint y: 396, distance: 11.8
click at [176, 396] on p ""No vídeo, faço uma analogia com Dragon Ball para mostrar como momentos de alta…" at bounding box center [346, 413] width 467 height 50
click at [437, 430] on p ""No vídeo, fazemos uma analogia com Dragon Ball para mostrar como momentos de a…" at bounding box center [346, 413] width 467 height 50
click at [120, 398] on p ""No vídeo, fazemos uma analogia com Dragon Ball para mostrar como momentos de a…" at bounding box center [346, 413] width 467 height 50
click at [111, 345] on div "Legenda instagram Legenda TikTok No vídeo, fazemos uma analogia com Dragon Ball…" at bounding box center [347, 405] width 482 height 188
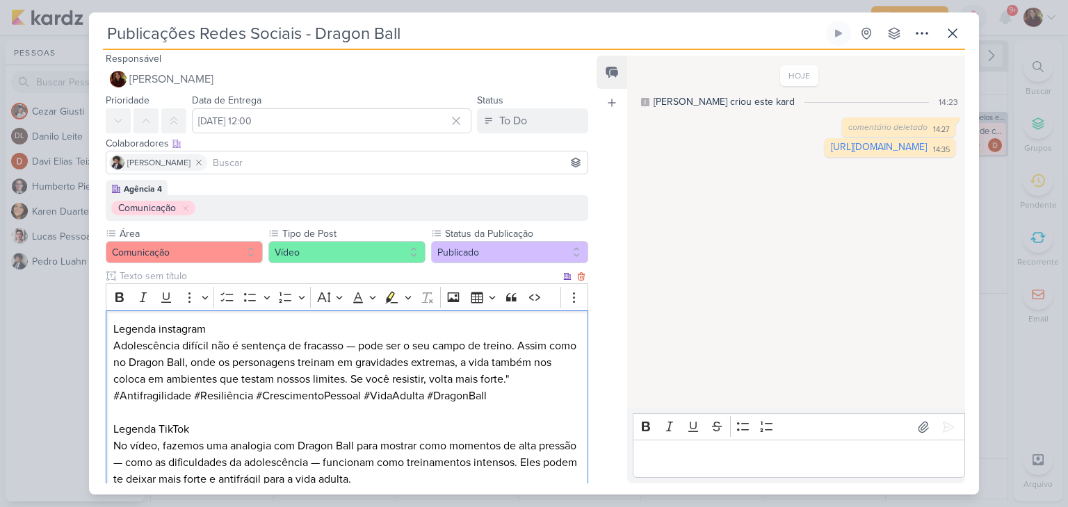
click at [551, 378] on p "Adolescência difícil não é sentença de fracasso — pode ser o seu campo de trein…" at bounding box center [346, 371] width 467 height 67
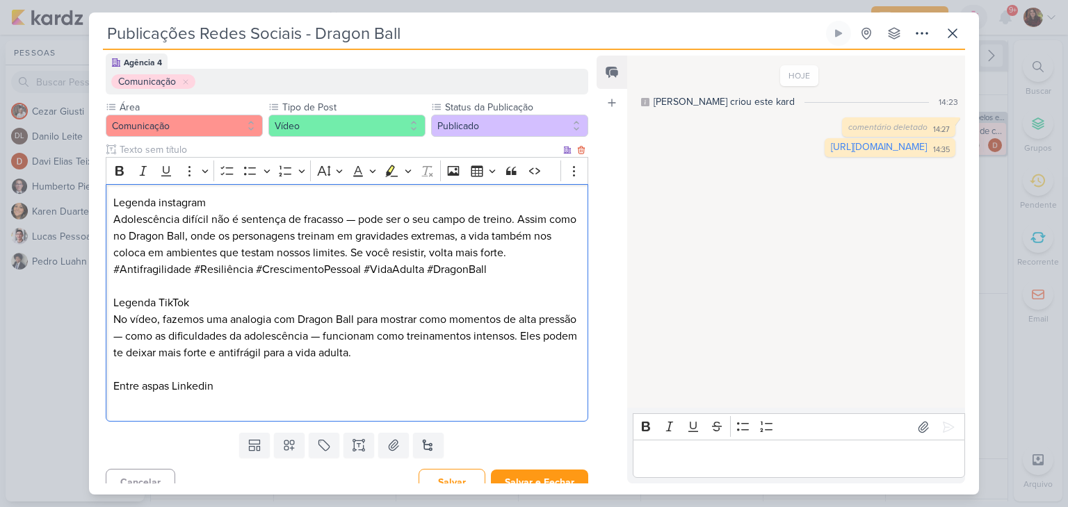
scroll to position [144, 0]
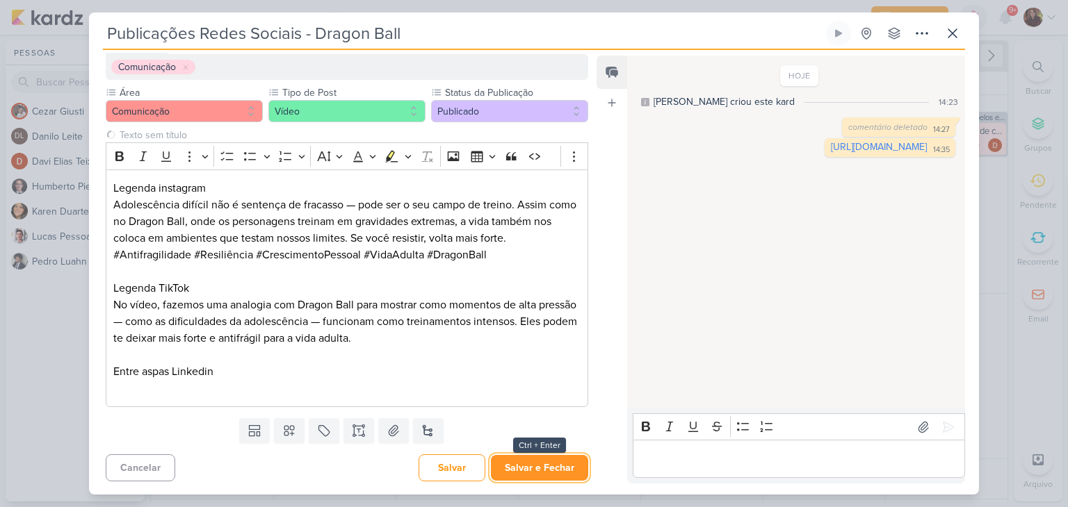
click at [507, 468] on button "Salvar e Fechar" at bounding box center [539, 468] width 97 height 26
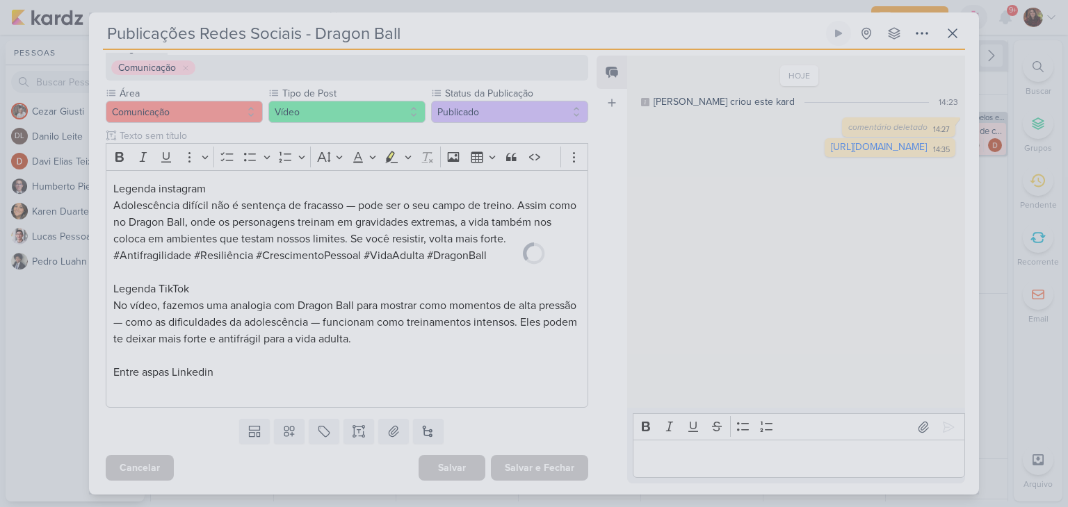
scroll to position [142, 0]
